Goal: Information Seeking & Learning: Find specific fact

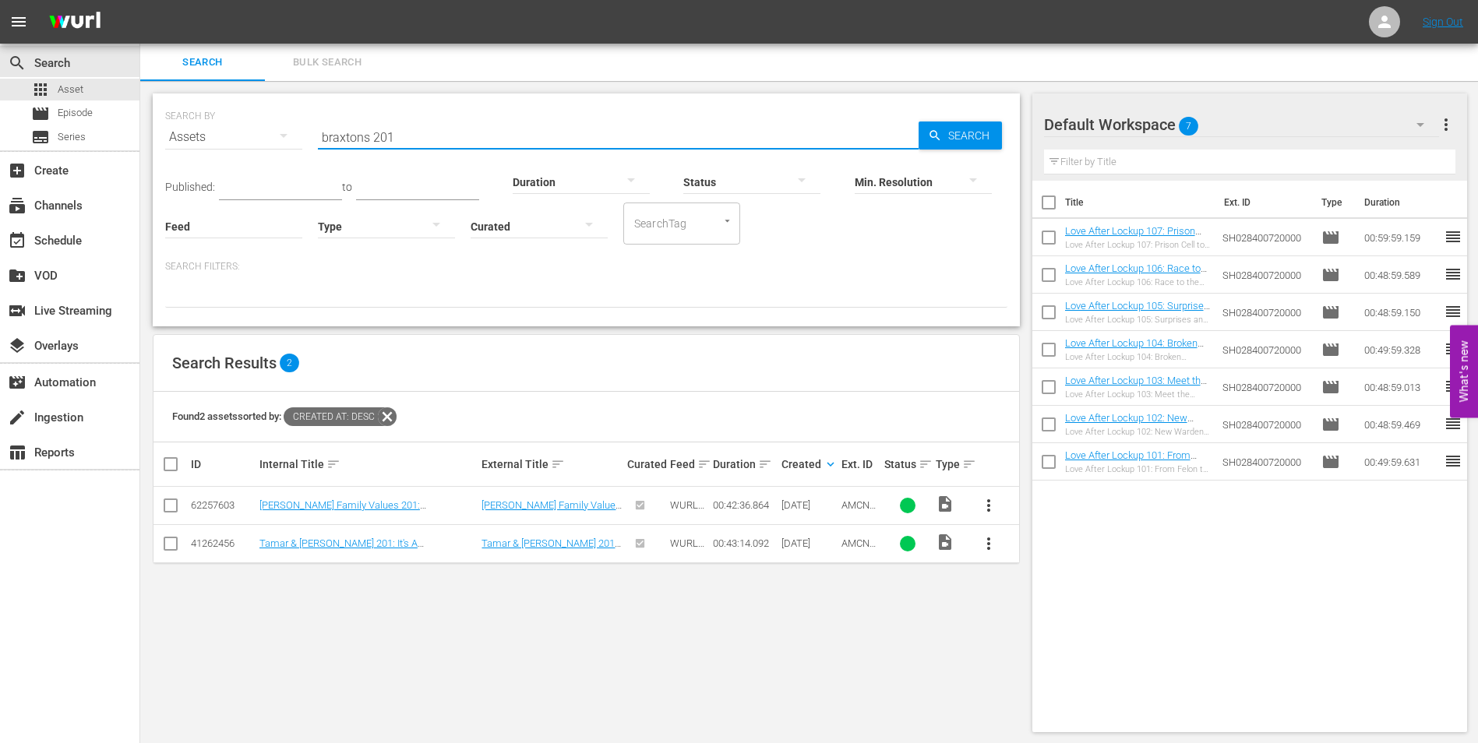
drag, startPoint x: 471, startPoint y: 132, endPoint x: 257, endPoint y: 149, distance: 214.1
click at [257, 149] on div "SEARCH BY Search By Assets Search ID, Title, Description, Keywords, or Category…" at bounding box center [586, 128] width 842 height 56
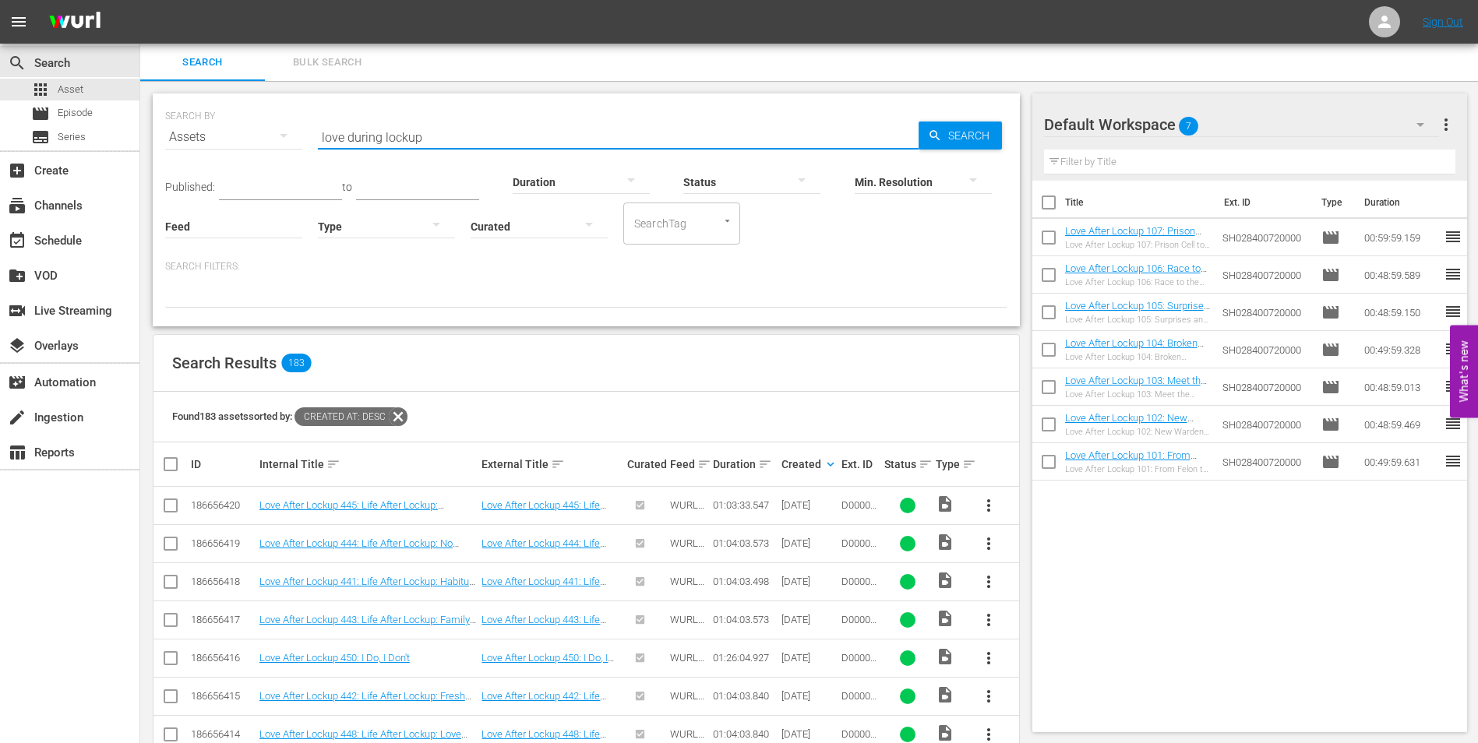
type input "love during lockup"
click at [1063, 632] on div "Title Ext. ID Type Duration Love After Lockup 107: Prison Cell to Wedding Bells…" at bounding box center [1250, 453] width 436 height 545
click at [1177, 615] on div "Title Ext. ID Type Duration Love After Lockup 107: Prison Cell to Wedding Bells…" at bounding box center [1250, 453] width 436 height 545
click at [1152, 563] on div "Title Ext. ID Type Duration Love After Lockup 107: Prison Cell to Wedding Bells…" at bounding box center [1250, 453] width 436 height 545
drag, startPoint x: 444, startPoint y: 140, endPoint x: 309, endPoint y: 150, distance: 135.9
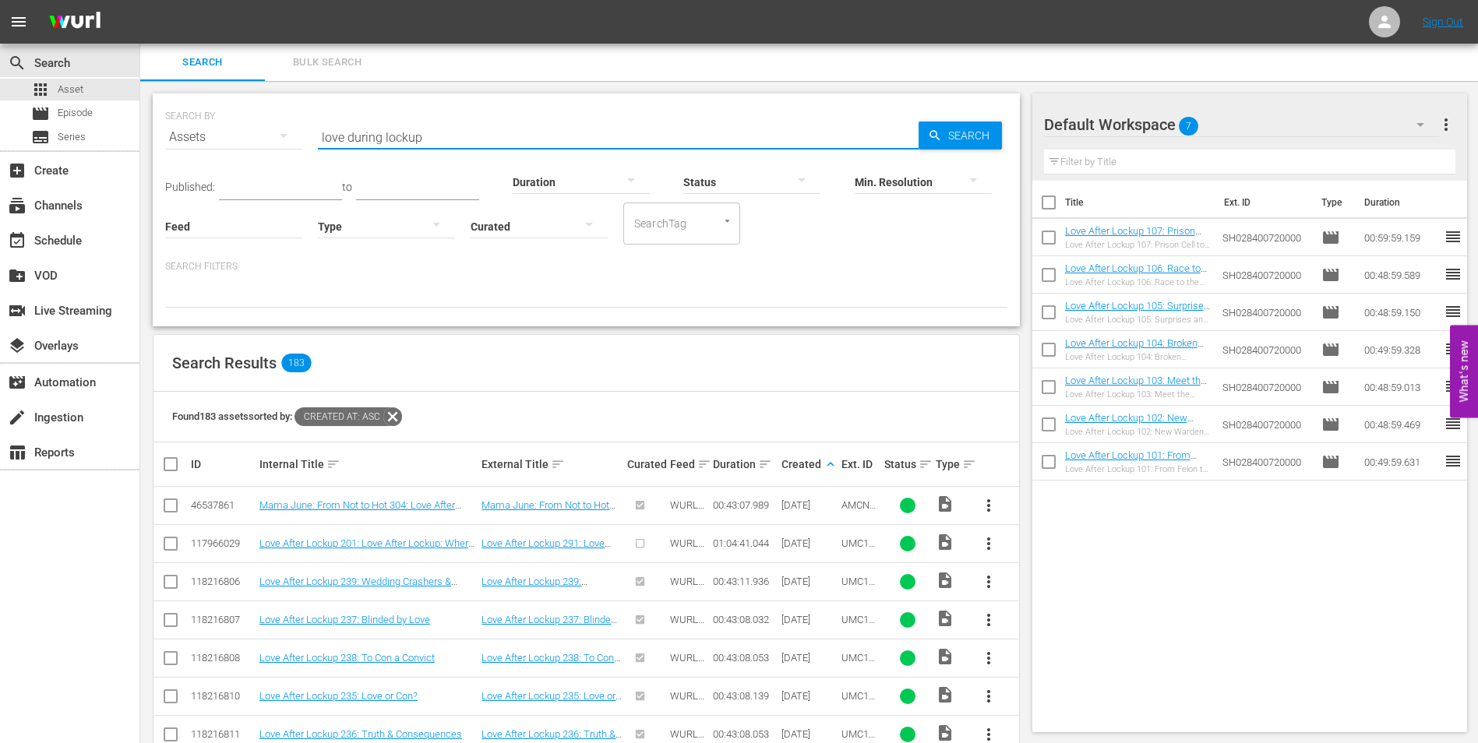
click at [309, 150] on div "SEARCH BY Search By Assets Search ID, Title, Description, Keywords, or Category…" at bounding box center [586, 128] width 842 height 56
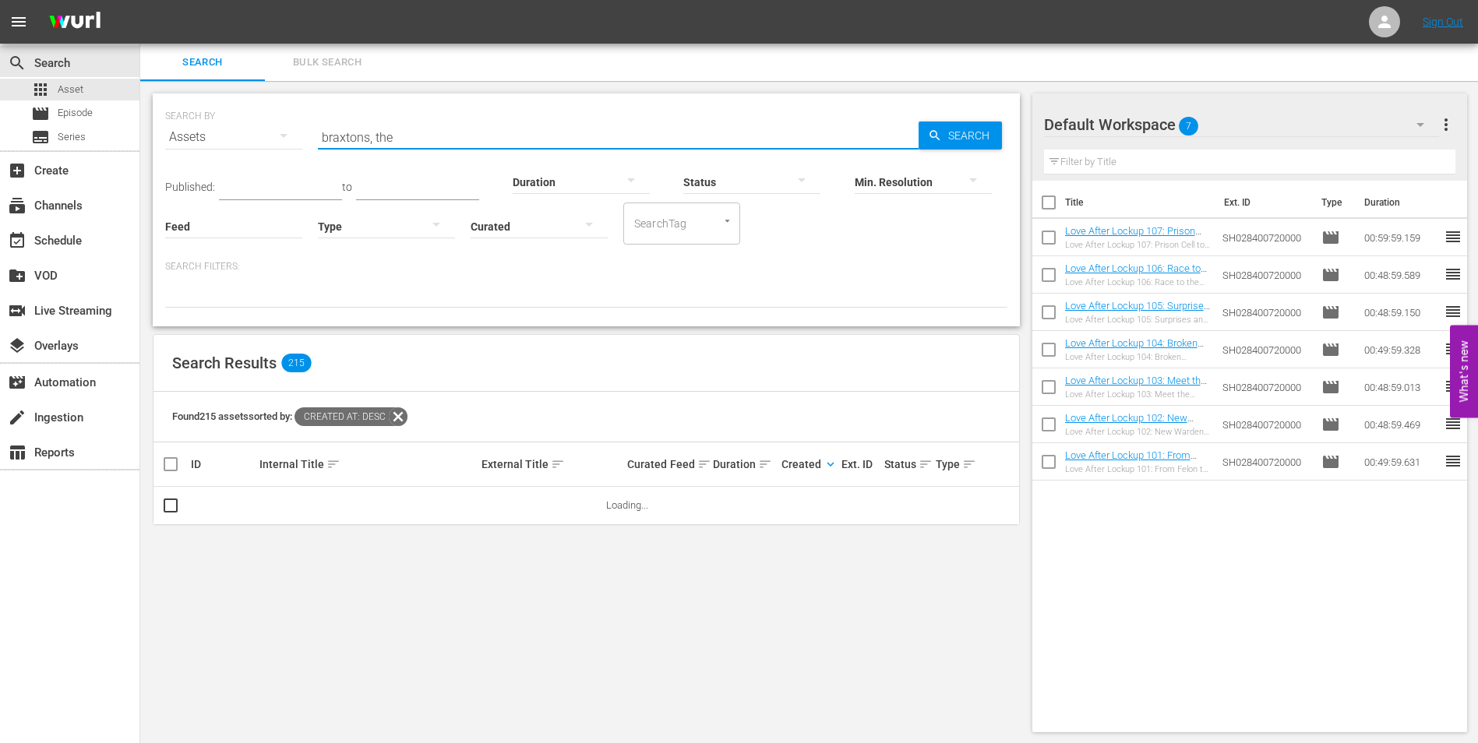
click at [471, 131] on input "braxtons, the" at bounding box center [618, 136] width 601 height 37
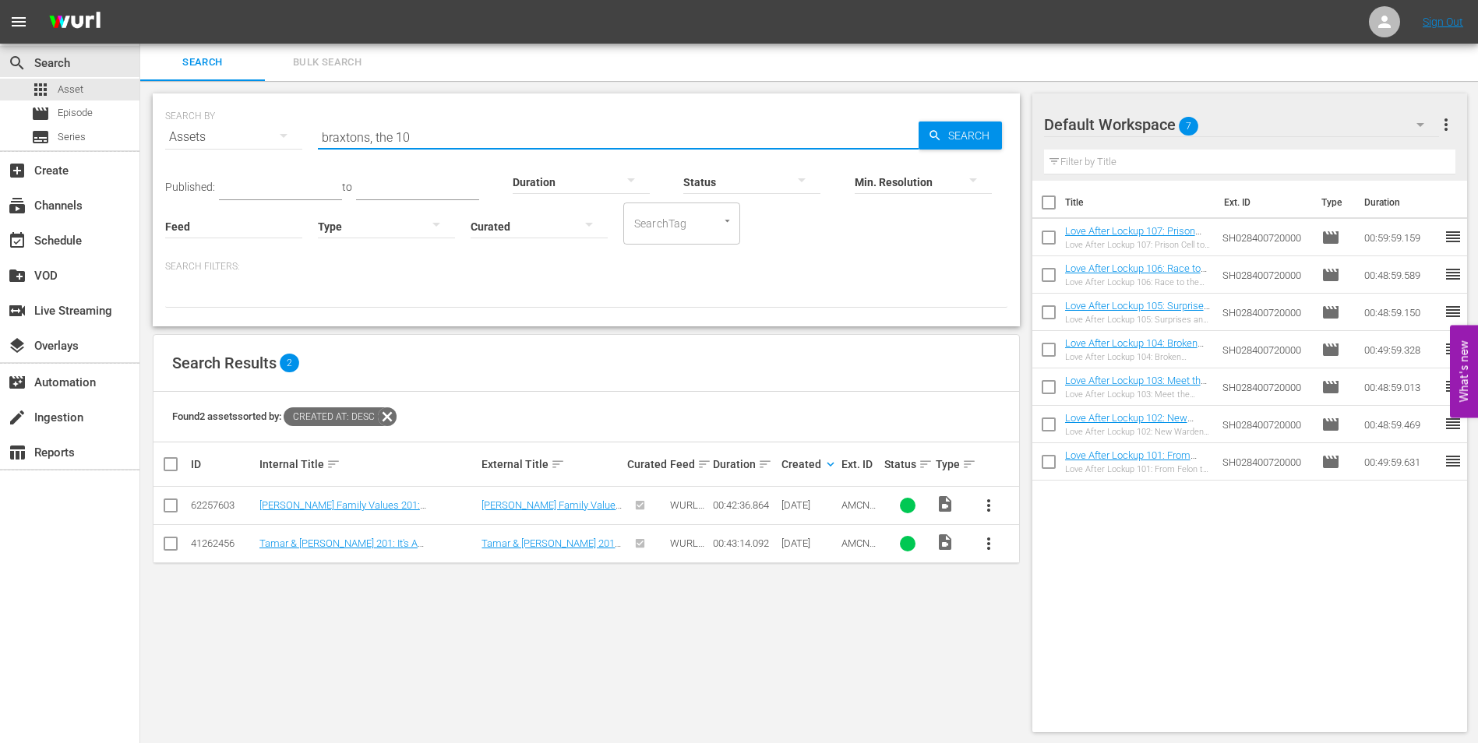
type input "braxtons, the 101"
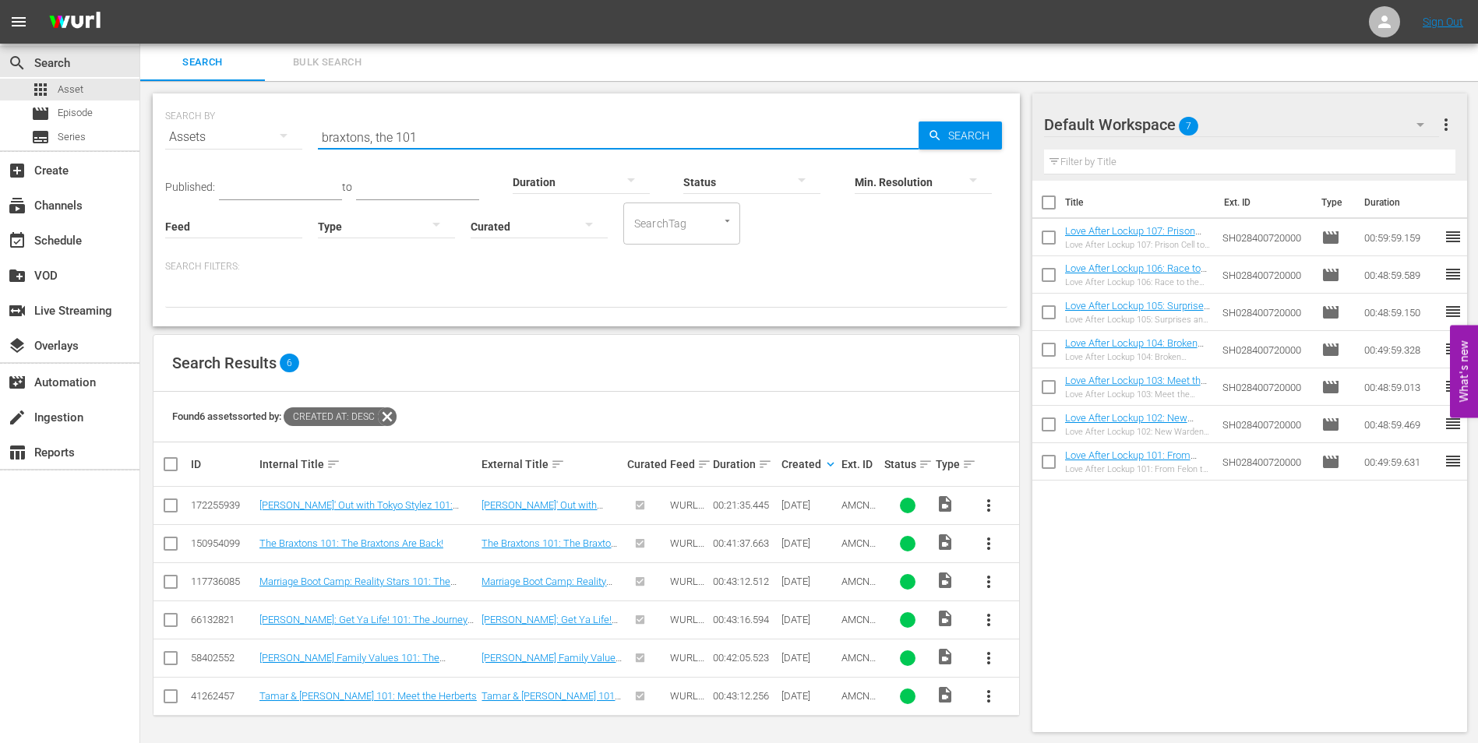
drag, startPoint x: 480, startPoint y: 127, endPoint x: 316, endPoint y: 127, distance: 163.6
click at [316, 127] on div "SEARCH BY Search By Assets Search ID, Title, Description, Keywords, or Category…" at bounding box center [586, 128] width 842 height 56
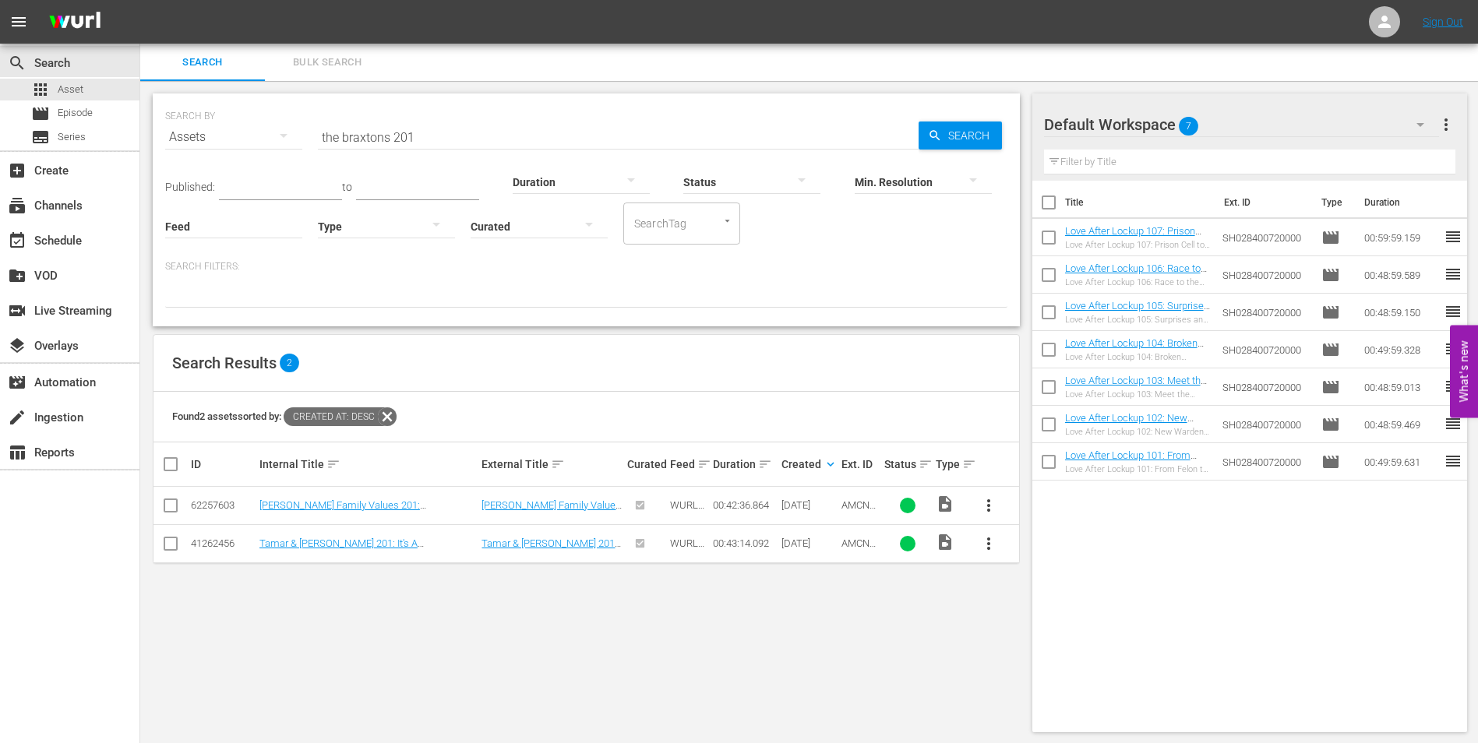
click at [763, 670] on div "SEARCH BY Search By Assets Search ID, Title, Description, Keywords, or Category…" at bounding box center [586, 413] width 892 height 664
click at [443, 136] on input "the braxtons 201" at bounding box center [618, 136] width 601 height 37
type input "t"
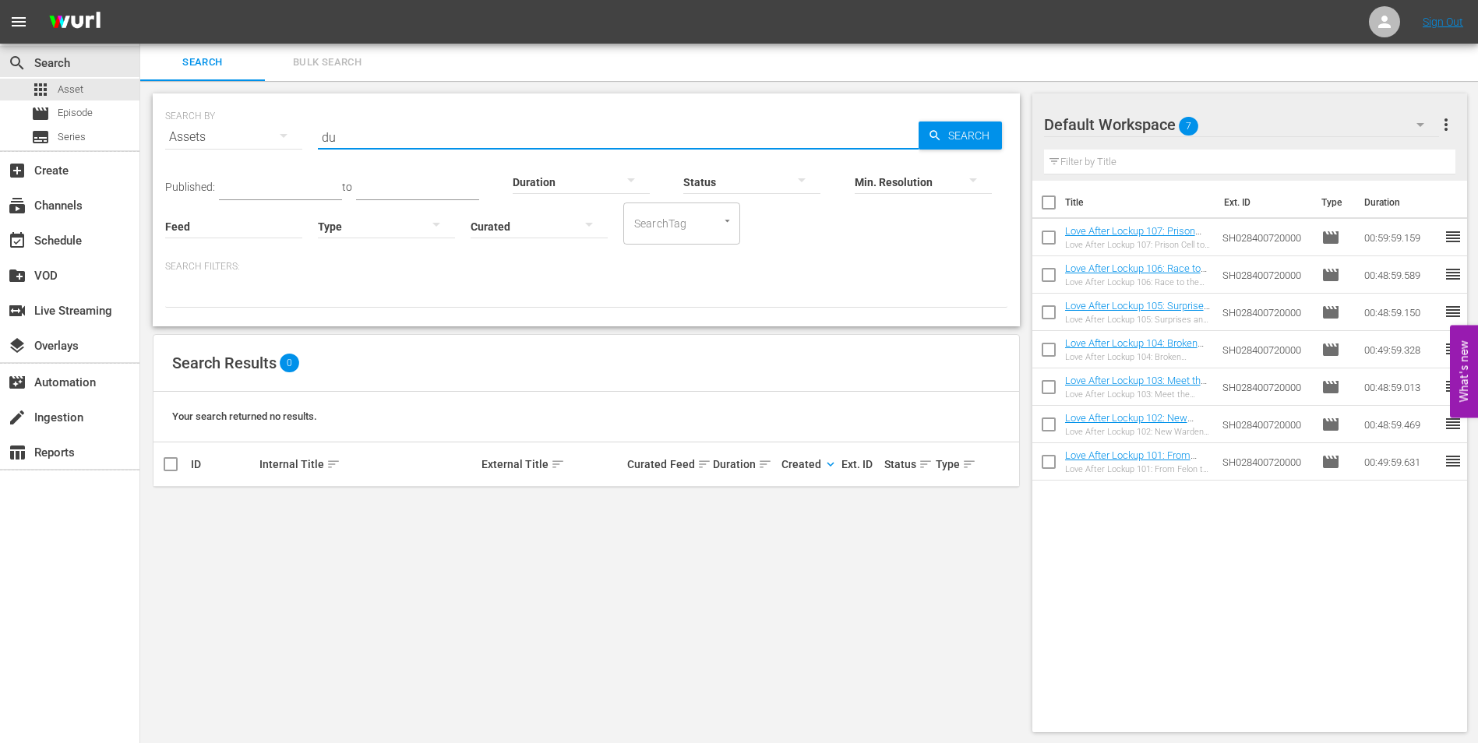
type input "d"
type input "love during lockup 451"
